Goal: Transaction & Acquisition: Purchase product/service

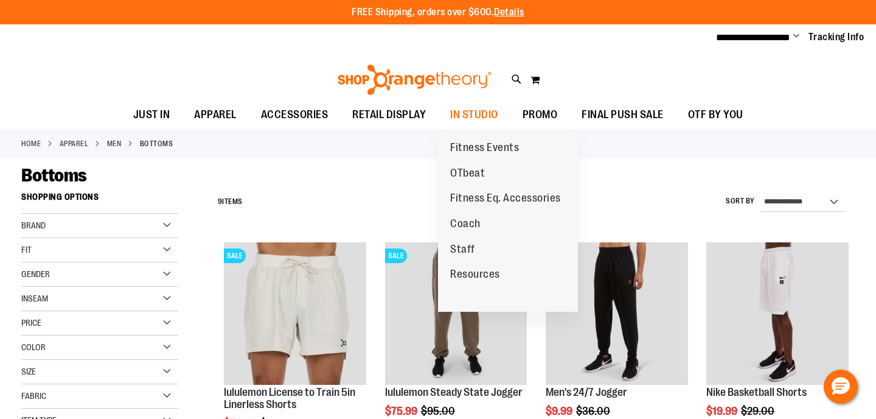
scroll to position [151, 0]
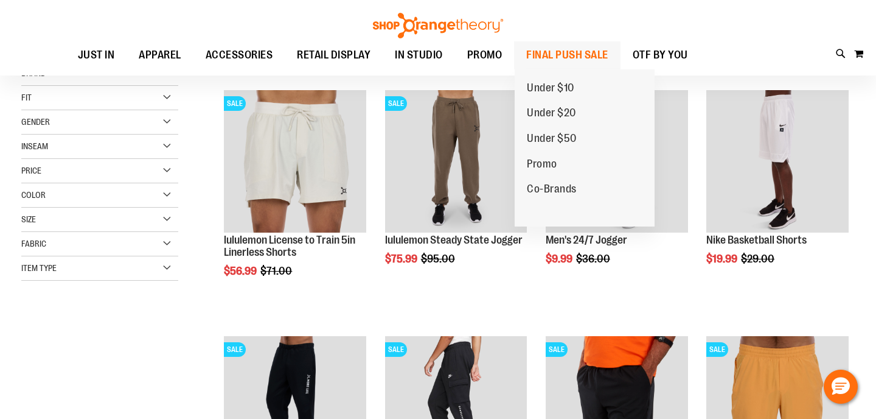
click at [572, 54] on span "FINAL PUSH SALE" at bounding box center [567, 54] width 82 height 27
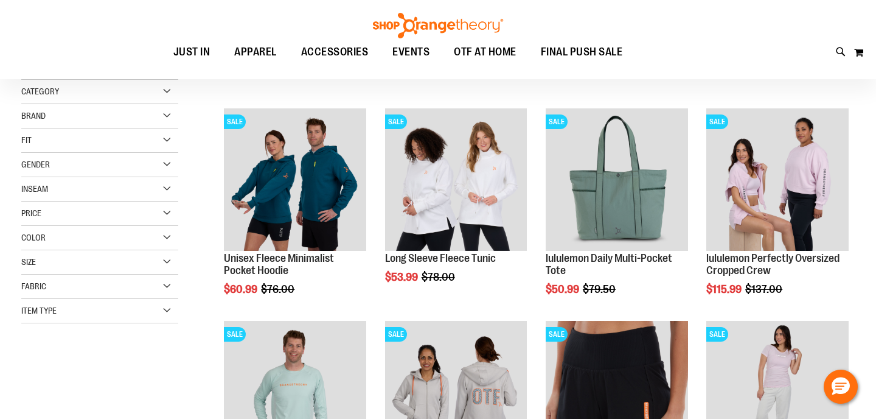
scroll to position [141, 0]
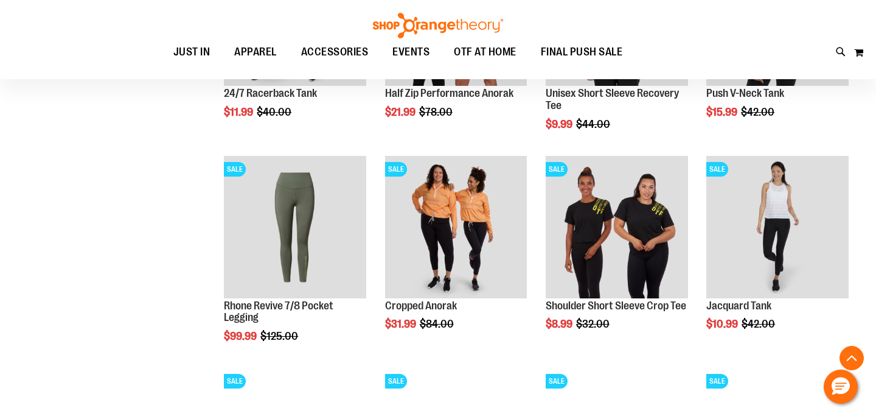
scroll to position [772, 0]
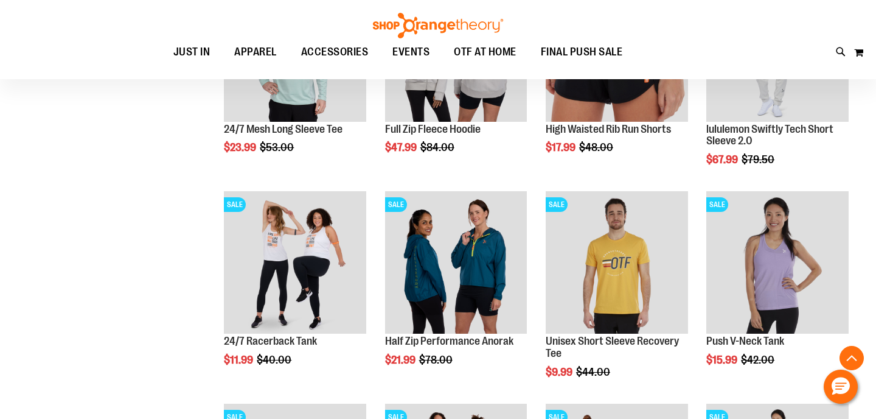
scroll to position [286, 0]
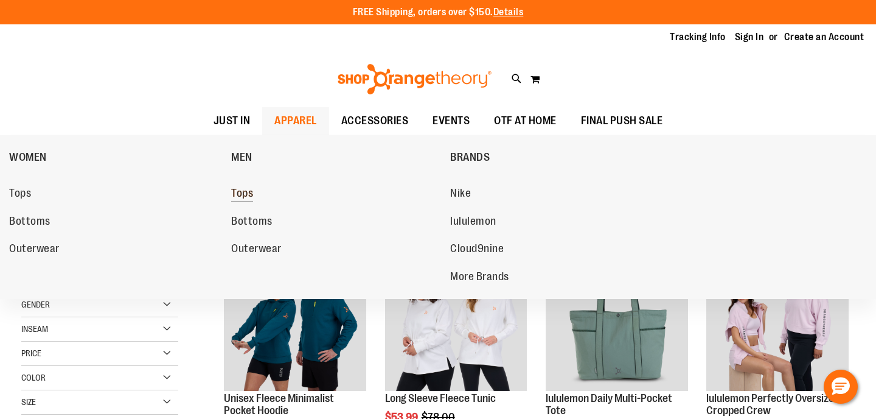
click at [246, 195] on span "Tops" at bounding box center [242, 194] width 22 height 15
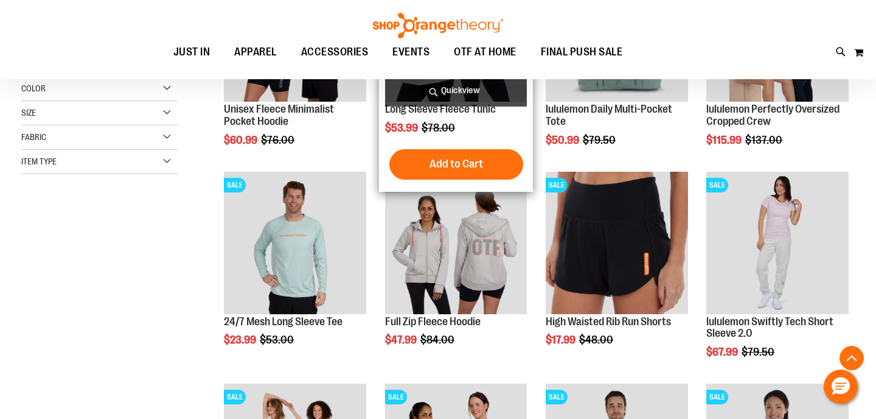
scroll to position [393, 0]
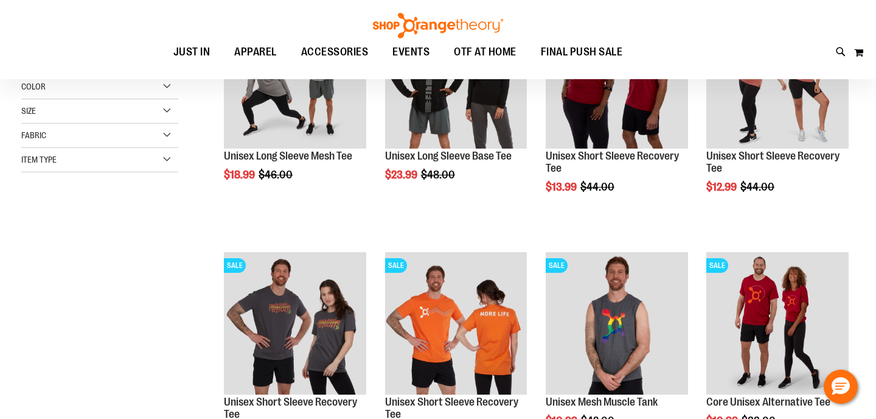
scroll to position [268, 0]
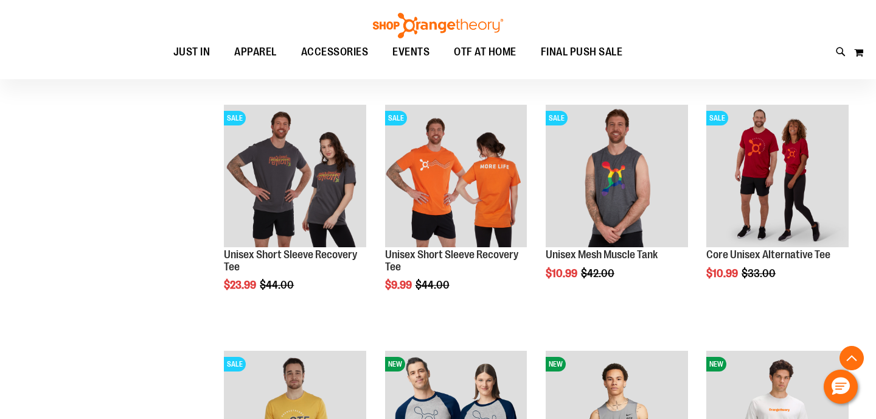
scroll to position [254, 0]
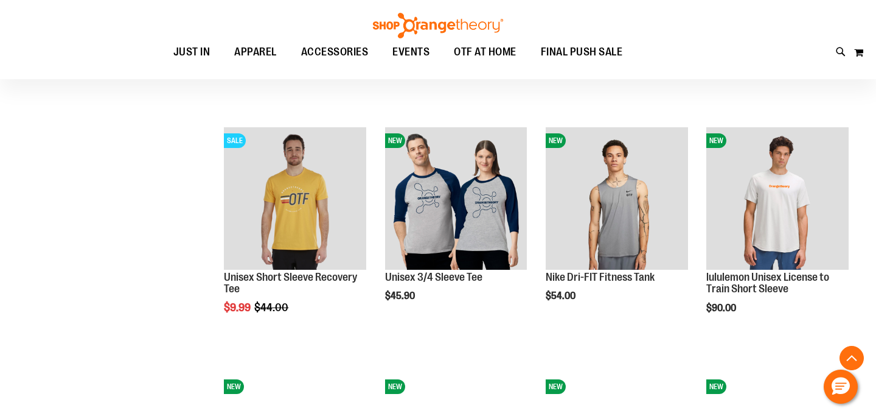
scroll to position [631, 0]
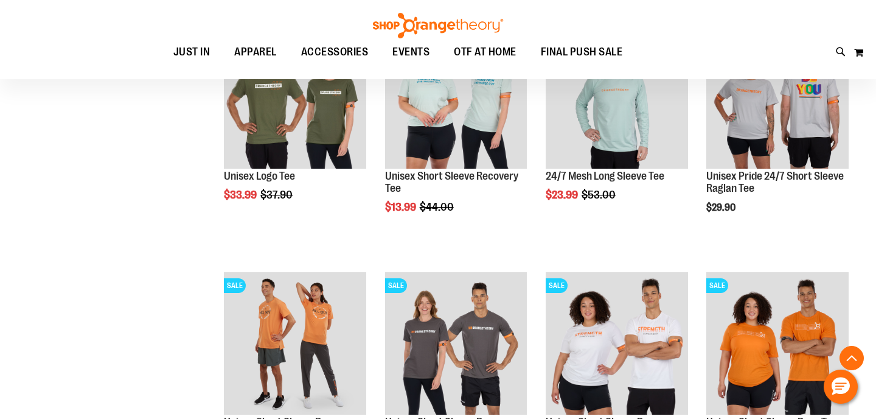
scroll to position [1808, 0]
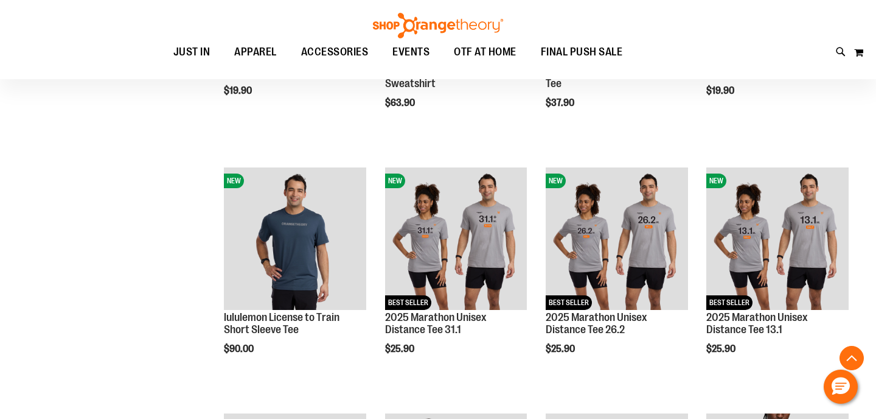
scroll to position [125, 0]
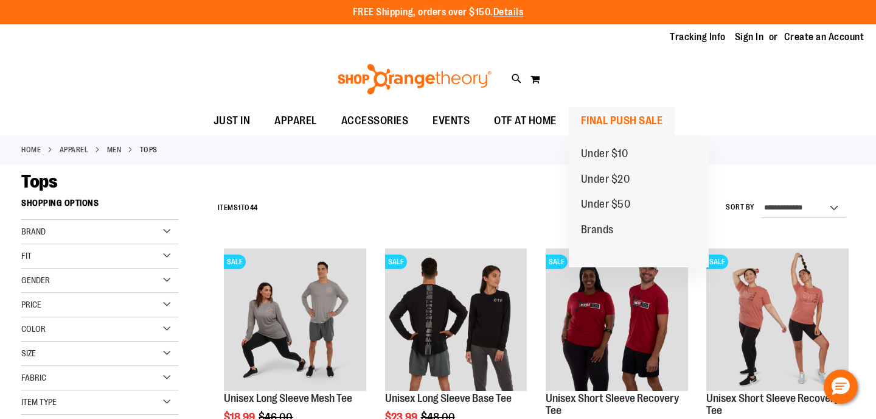
click at [593, 129] on span "FINAL PUSH SALE" at bounding box center [622, 120] width 82 height 27
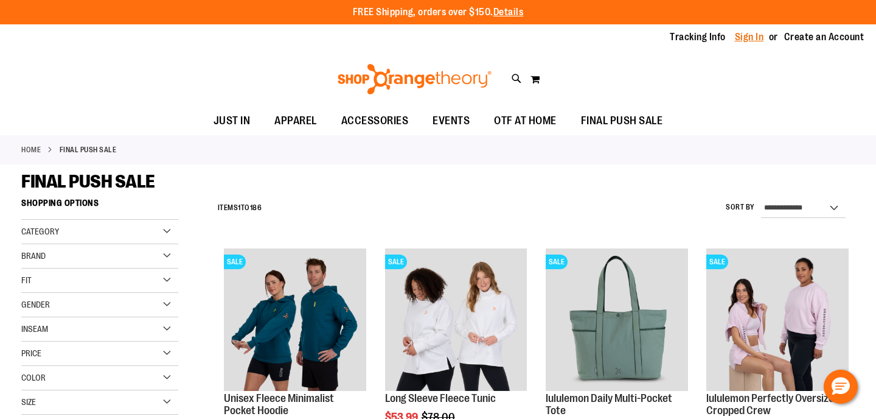
click at [743, 40] on link "Sign In" at bounding box center [749, 36] width 29 height 13
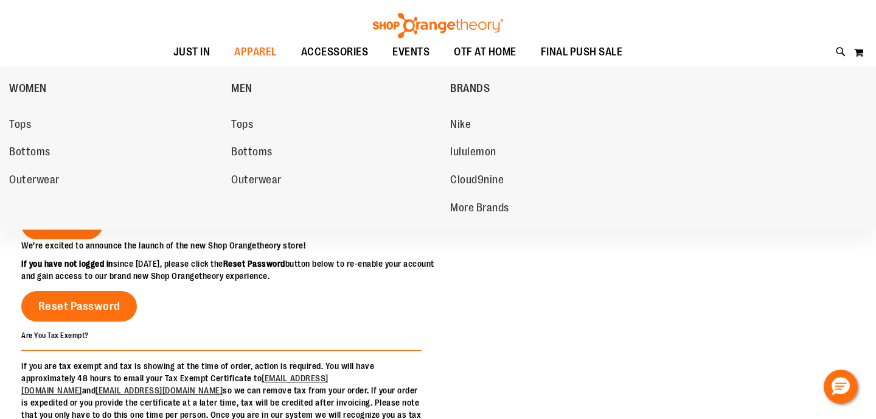
scroll to position [167, 0]
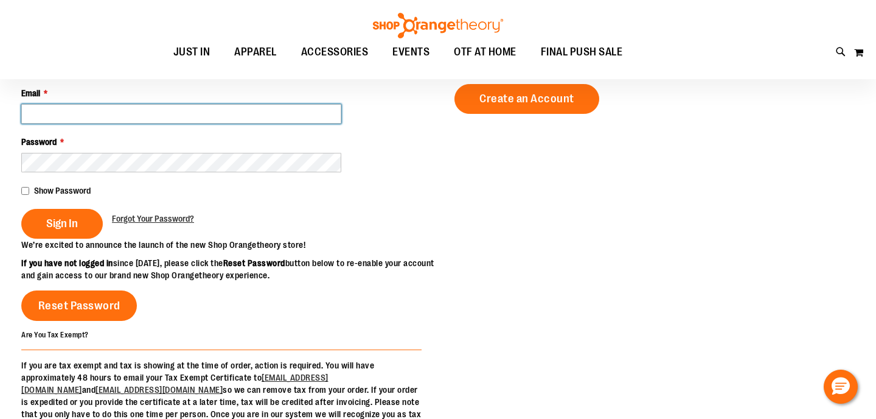
click at [96, 115] on input "Email *" at bounding box center [181, 113] width 320 height 19
type input "**********"
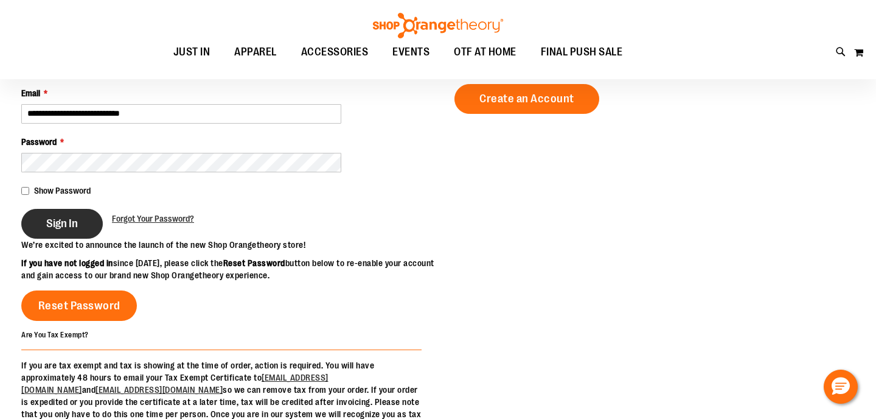
click at [49, 225] on span "Sign In" at bounding box center [62, 223] width 32 height 13
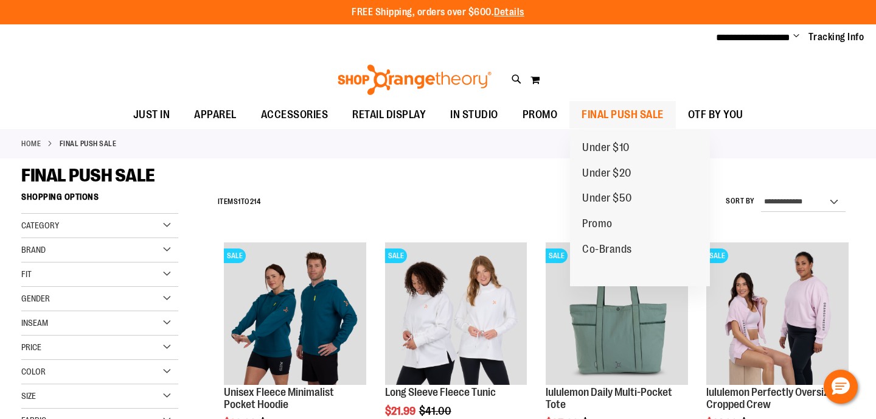
click at [609, 114] on span "FINAL PUSH SALE" at bounding box center [623, 114] width 82 height 27
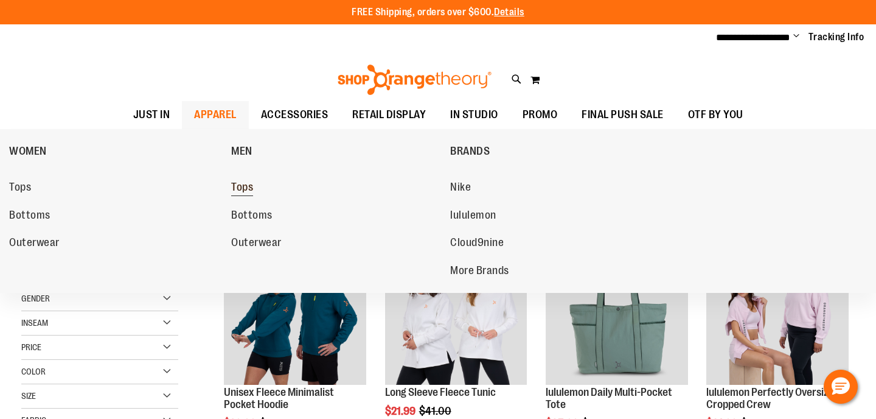
click at [251, 186] on span "Tops" at bounding box center [242, 188] width 22 height 15
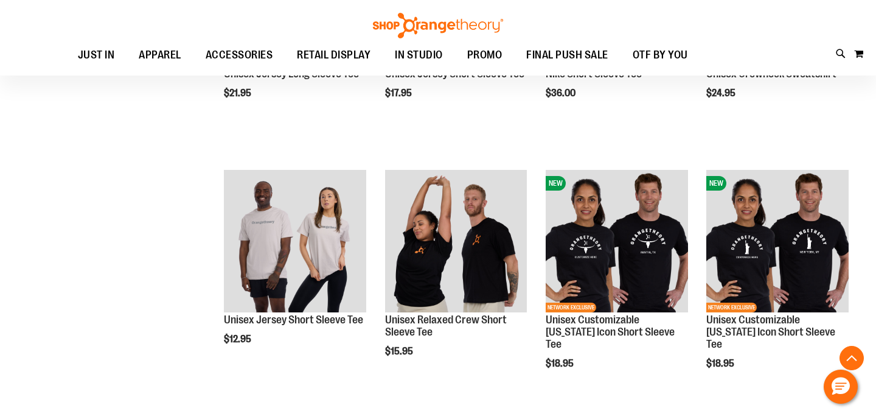
scroll to position [1792, 0]
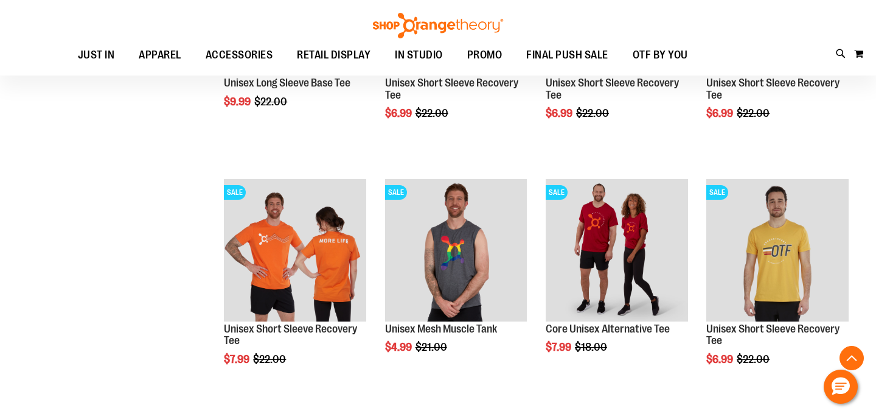
scroll to position [167, 0]
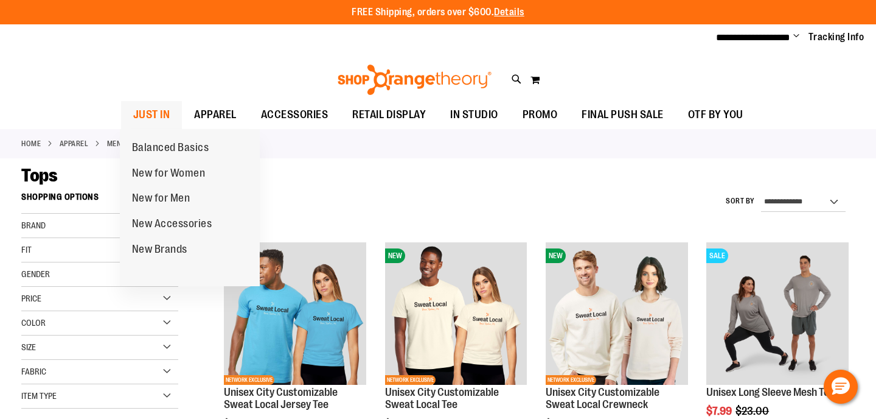
click at [144, 108] on span "JUST IN" at bounding box center [151, 114] width 37 height 27
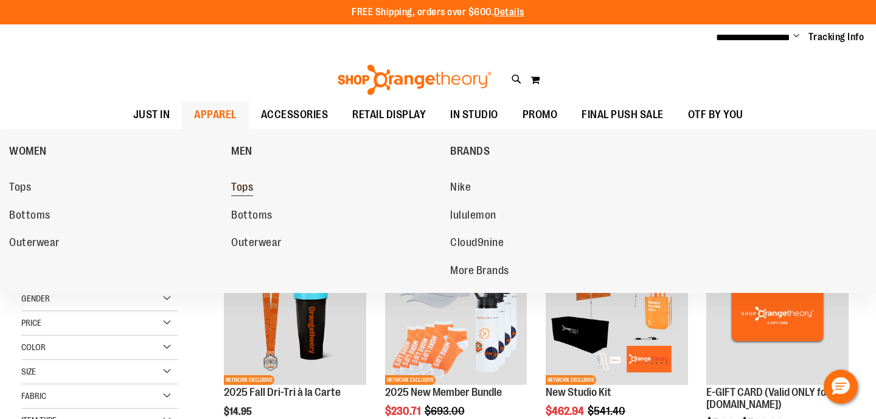
click at [250, 187] on span "Tops" at bounding box center [242, 188] width 22 height 15
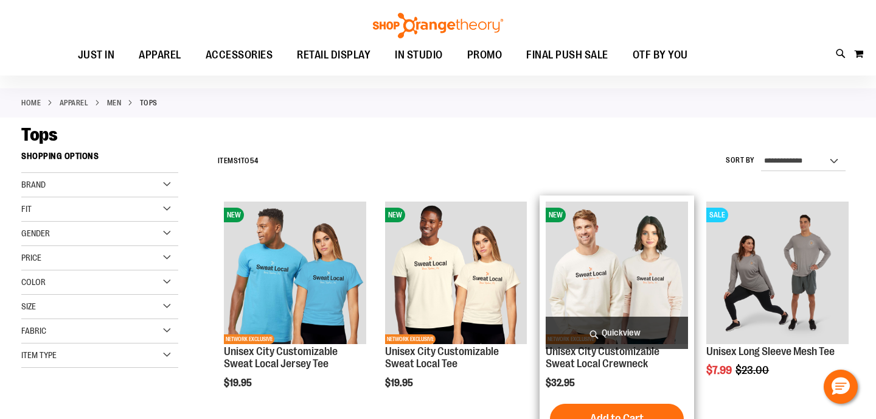
scroll to position [37, 0]
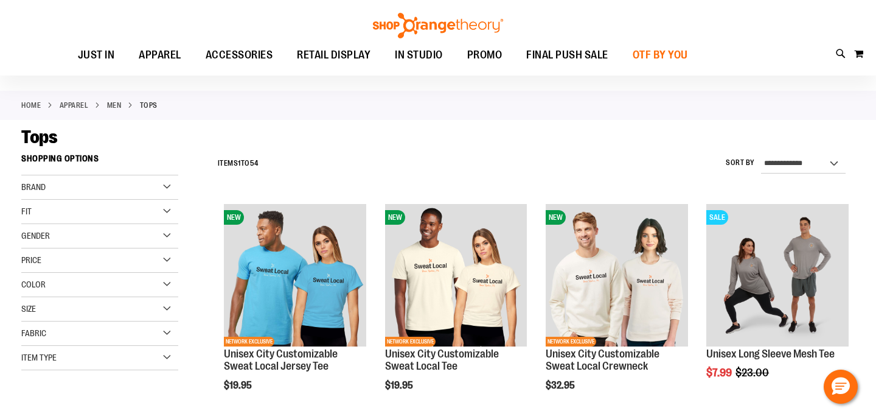
click at [654, 57] on span "OTF BY YOU" at bounding box center [660, 54] width 55 height 27
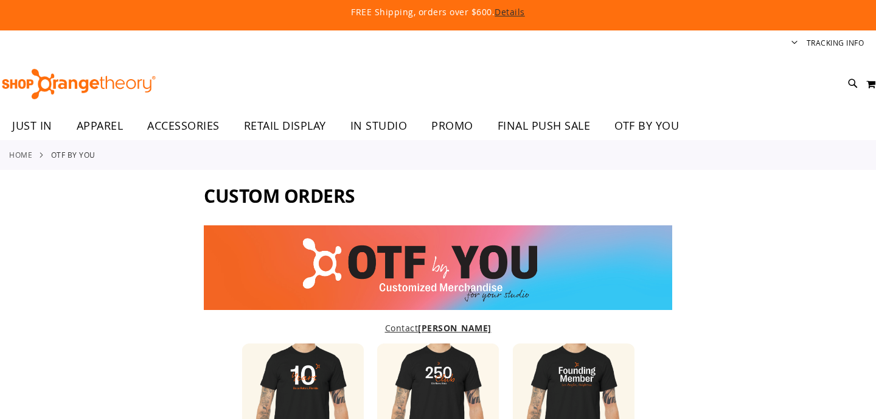
type input "****"
type input "*****"
type input "**********"
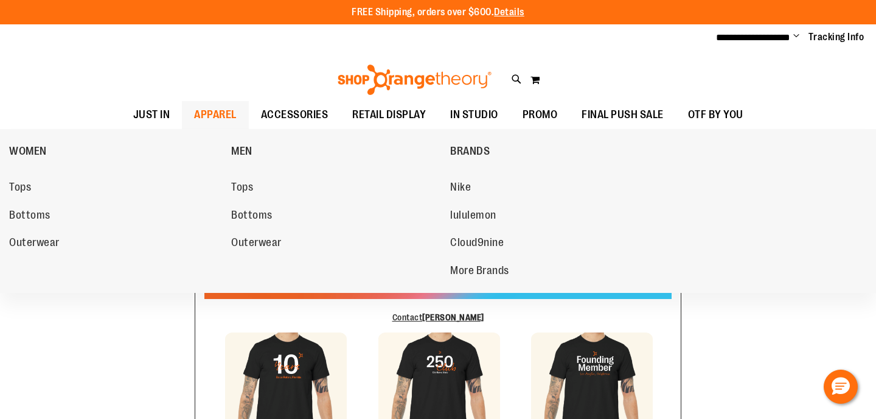
click at [216, 111] on span "APPAREL" at bounding box center [215, 114] width 43 height 27
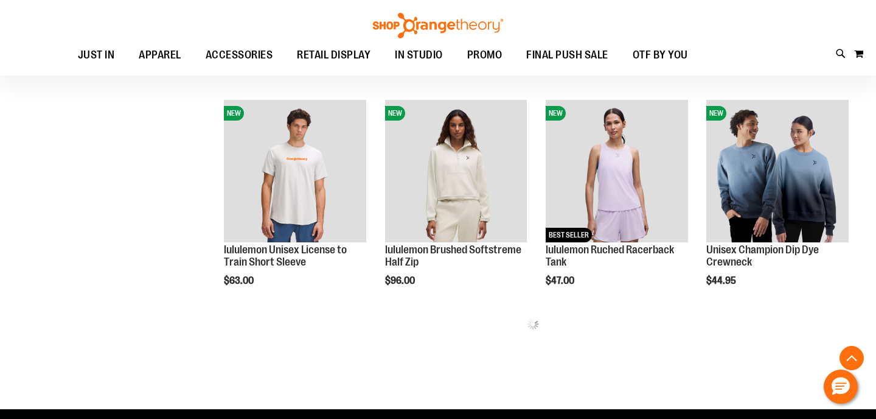
scroll to position [628, 0]
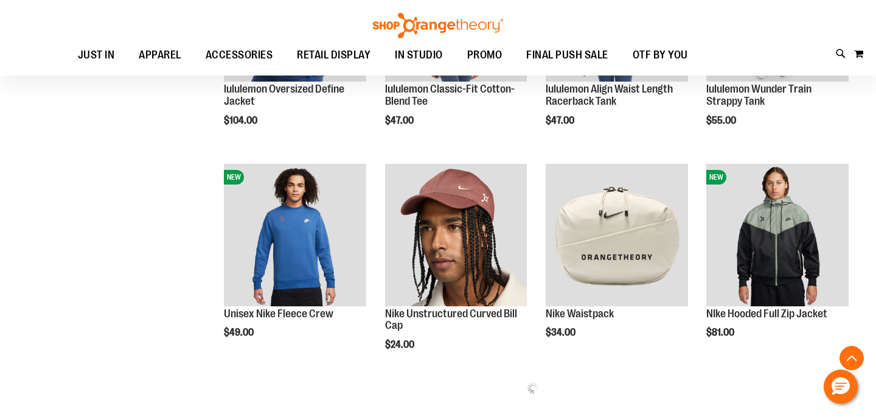
scroll to position [1198, 0]
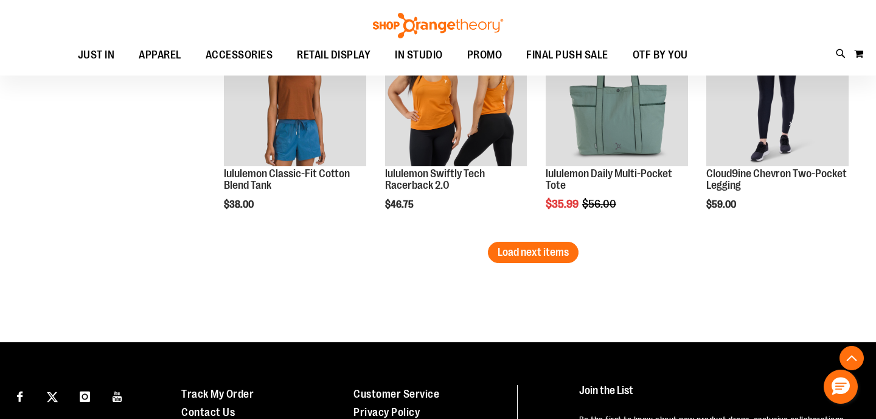
scroll to position [2015, 0]
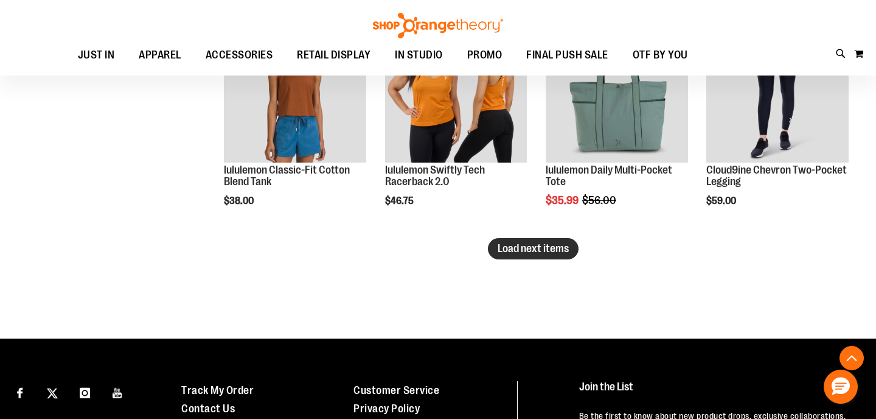
click at [518, 253] on span "Load next items" at bounding box center [533, 248] width 71 height 12
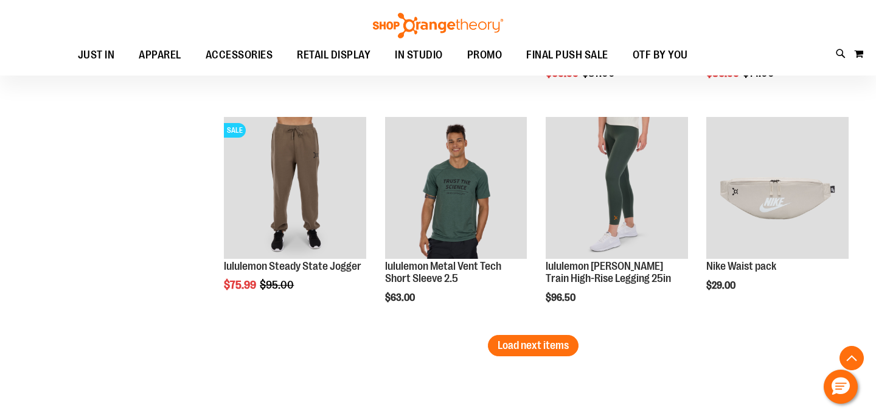
scroll to position [2597, 0]
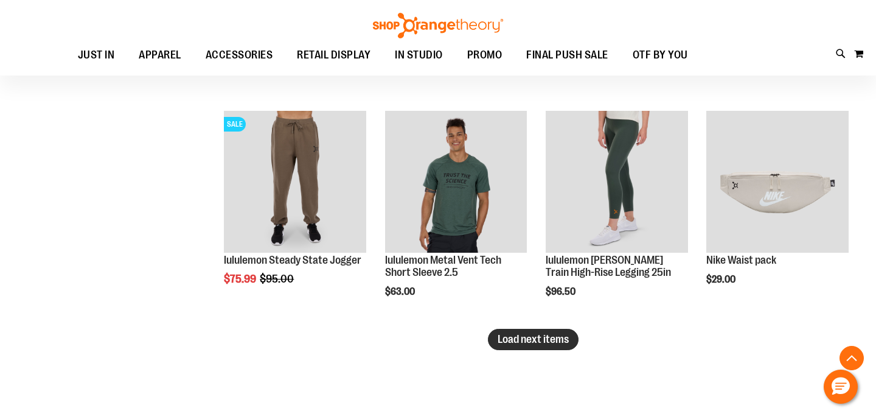
click at [544, 334] on span "Load next items" at bounding box center [533, 339] width 71 height 12
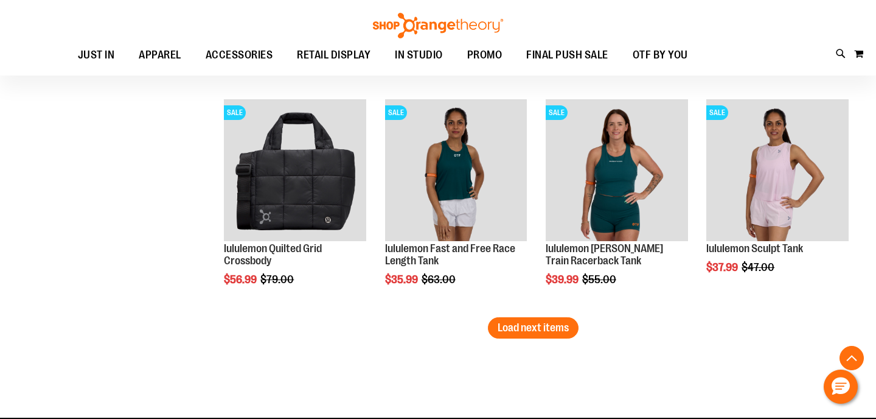
scroll to position [3284, 0]
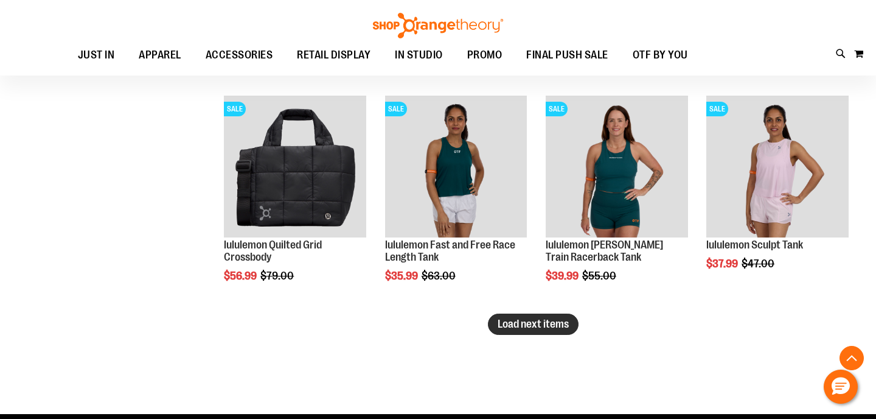
click at [543, 333] on button "Load next items" at bounding box center [533, 323] width 91 height 21
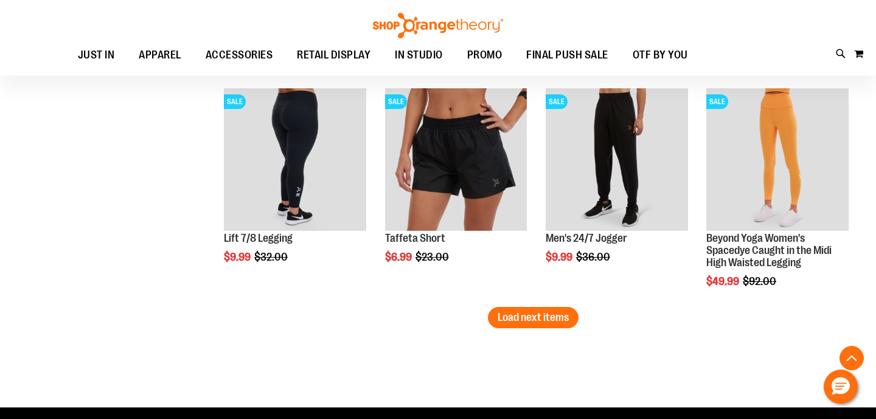
scroll to position [3951, 0]
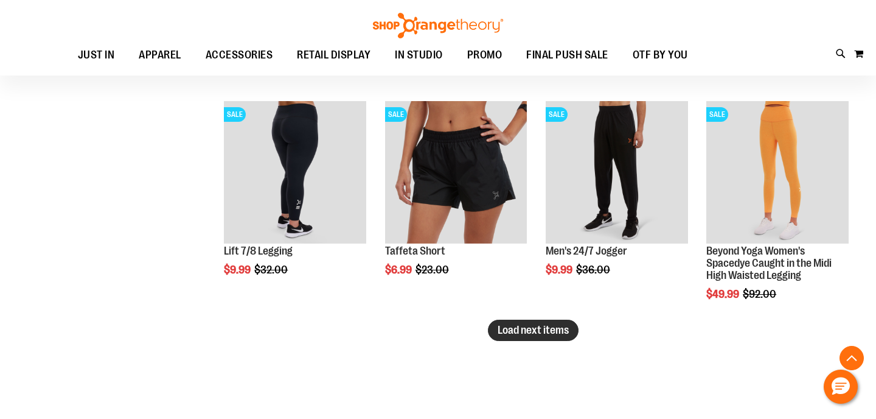
click at [542, 335] on span "Load next items" at bounding box center [533, 330] width 71 height 12
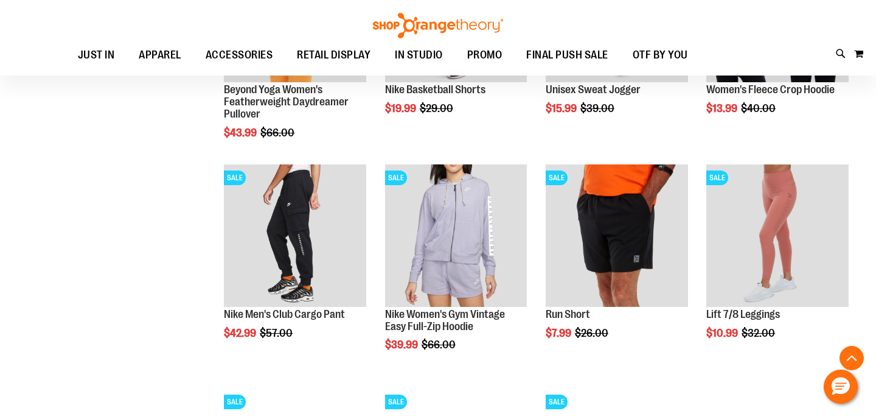
scroll to position [4335, 0]
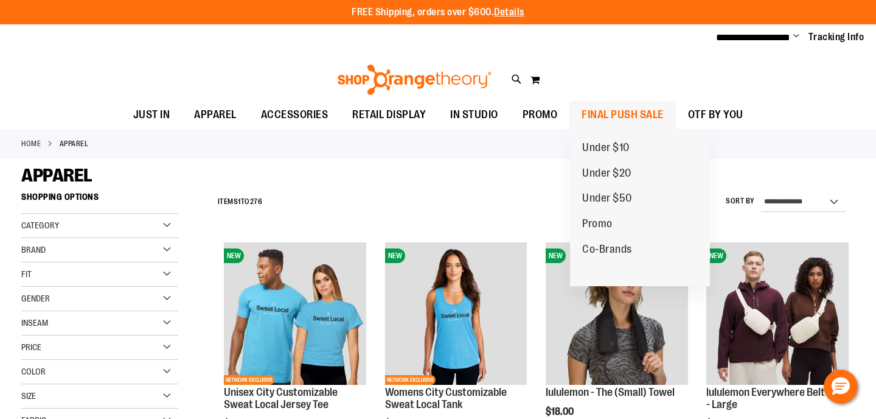
click at [624, 121] on span "FINAL PUSH SALE" at bounding box center [623, 114] width 82 height 27
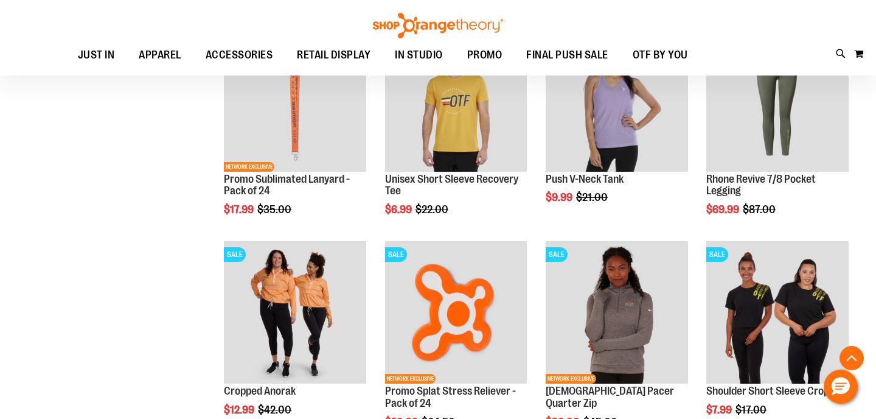
scroll to position [855, 0]
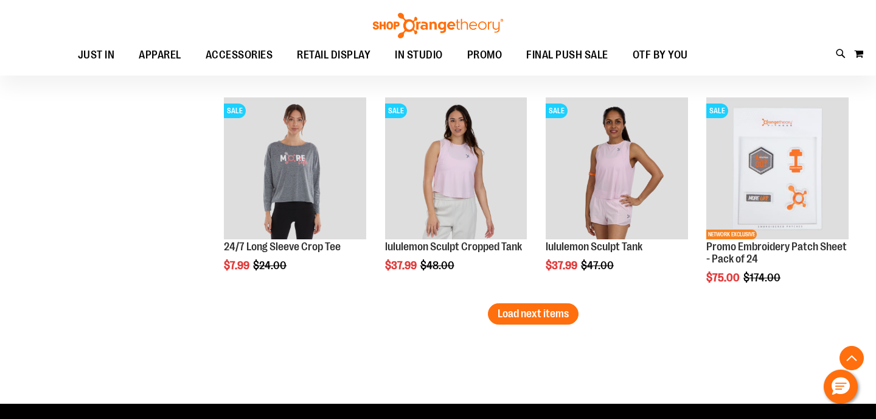
scroll to position [1842, 0]
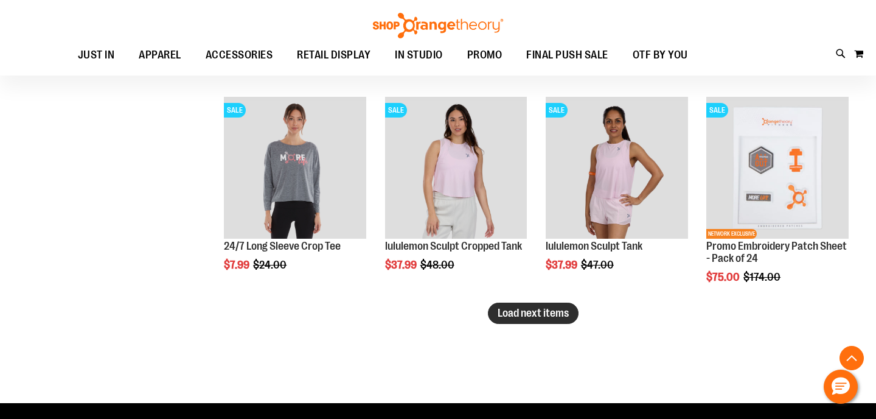
click at [512, 313] on span "Load next items" at bounding box center [533, 313] width 71 height 12
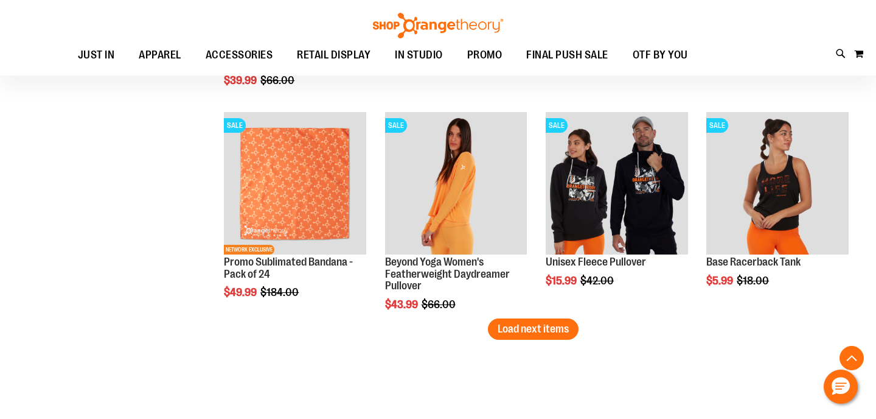
scroll to position [2461, 0]
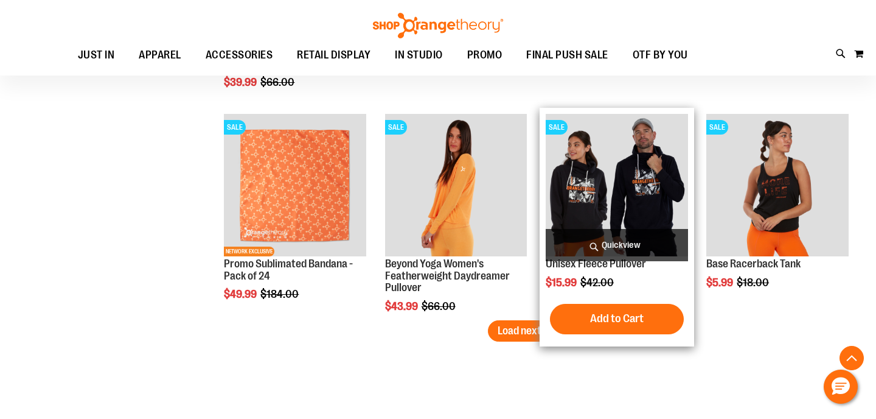
click at [593, 194] on img "product" at bounding box center [617, 185] width 142 height 142
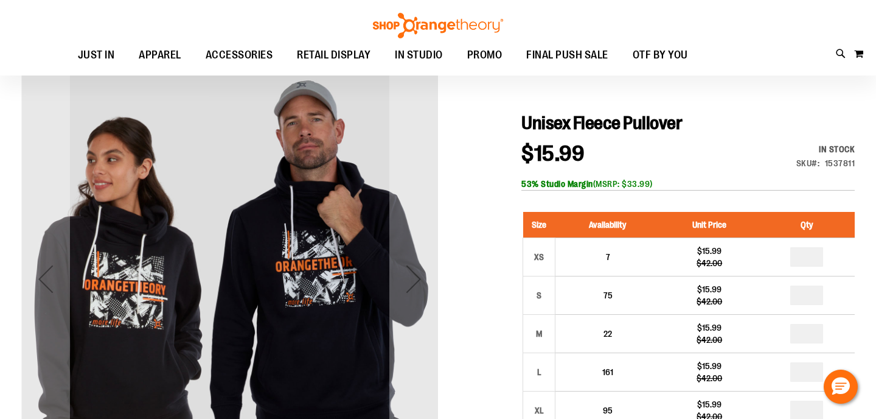
scroll to position [97, 0]
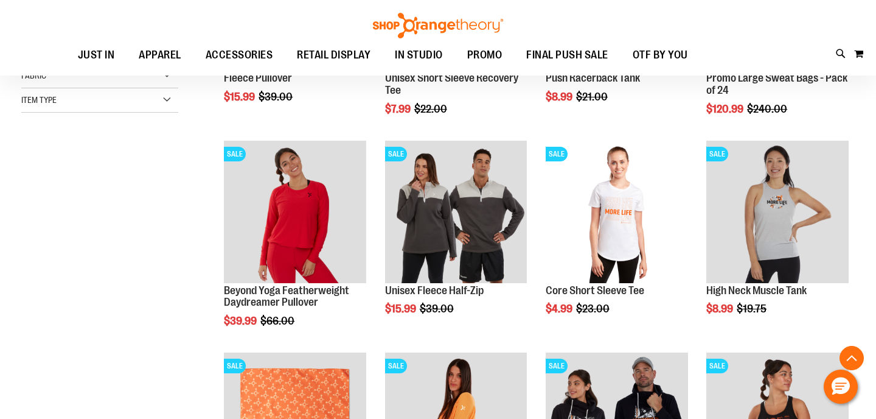
scroll to position [353, 0]
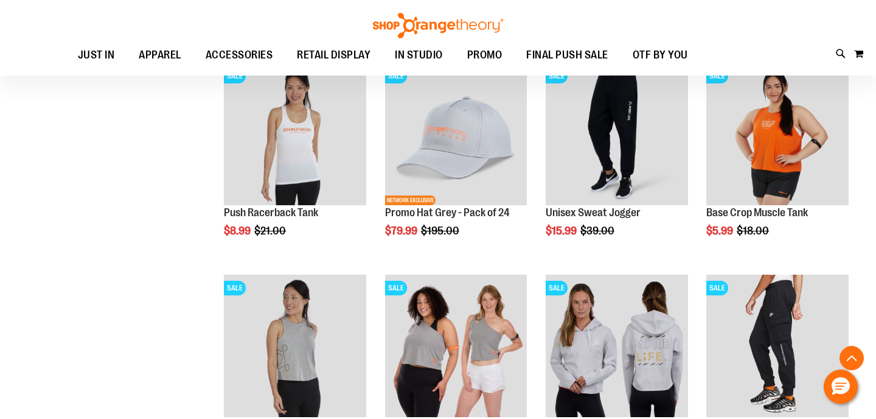
scroll to position [849, 0]
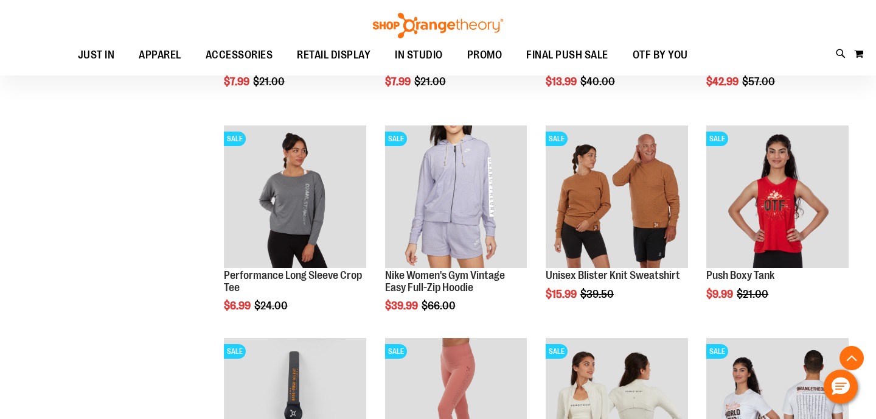
scroll to position [1206, 0]
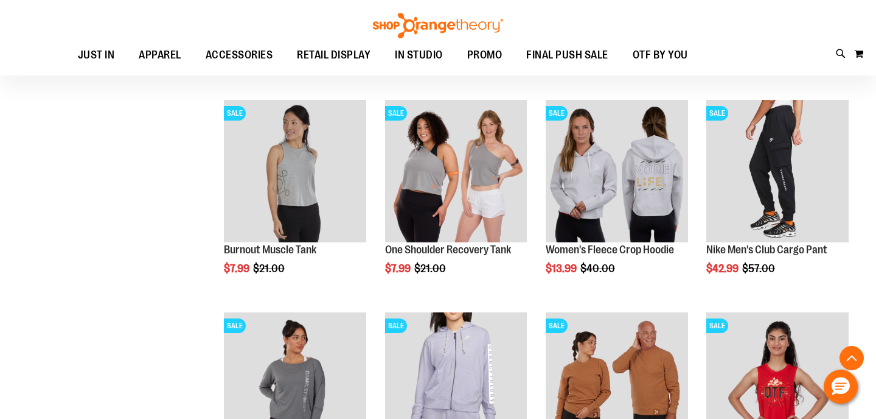
scroll to position [1015, 0]
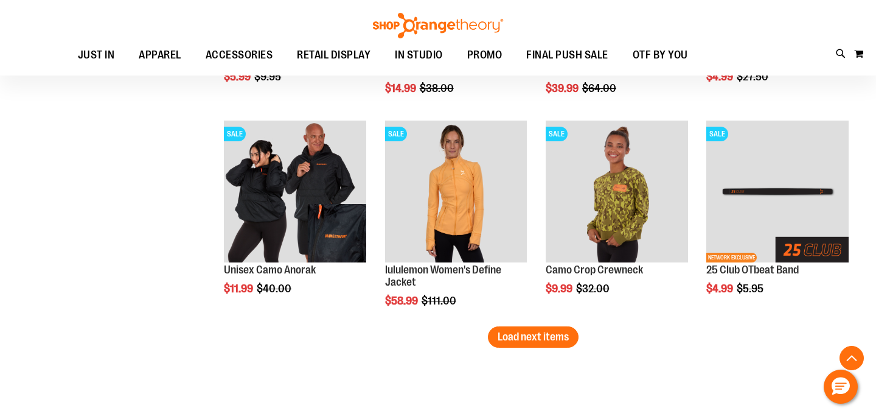
scroll to position [1848, 0]
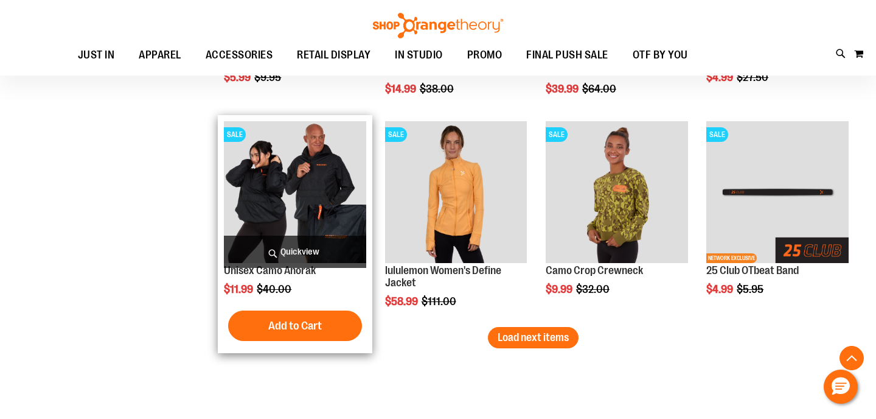
click at [265, 200] on img "product" at bounding box center [295, 192] width 142 height 142
